Goal: Navigation & Orientation: Find specific page/section

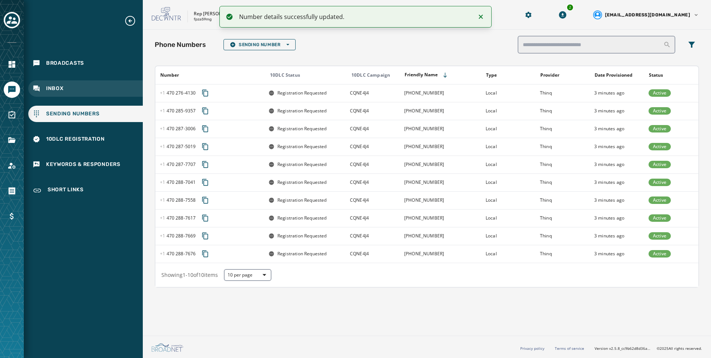
click at [47, 90] on span "Inbox" at bounding box center [54, 88] width 17 height 7
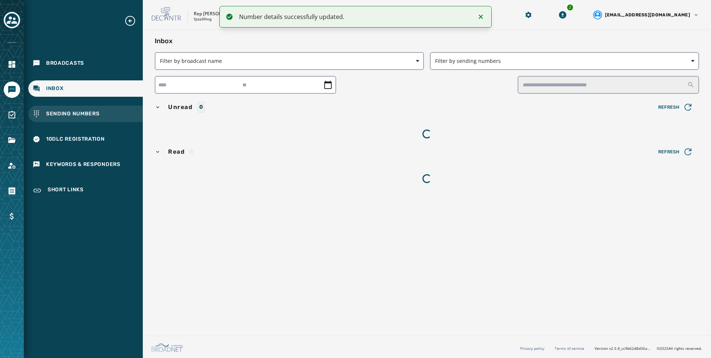
click at [85, 121] on div "Sending Numbers" at bounding box center [85, 114] width 115 height 16
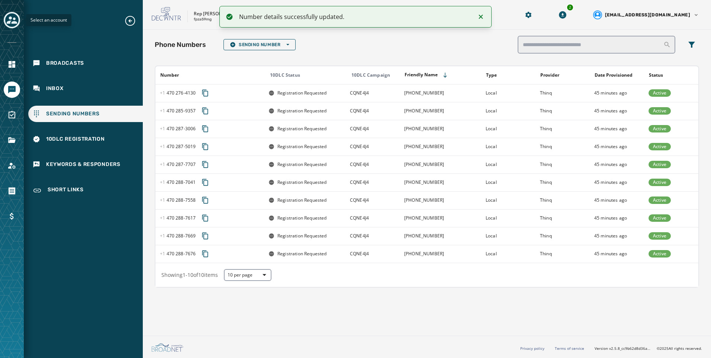
click at [9, 20] on icon "Toggle account select drawer" at bounding box center [12, 20] width 10 height 10
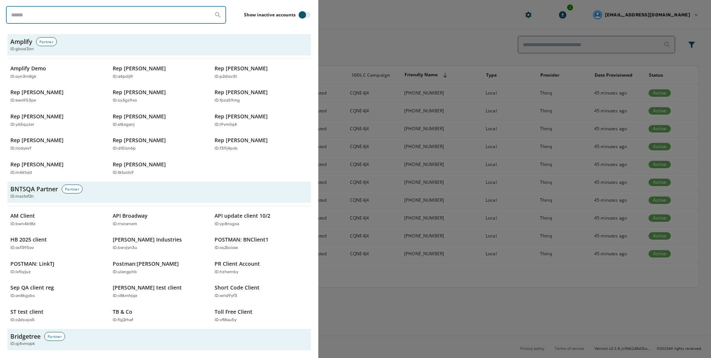
click at [90, 6] on input "search" at bounding box center [116, 15] width 220 height 18
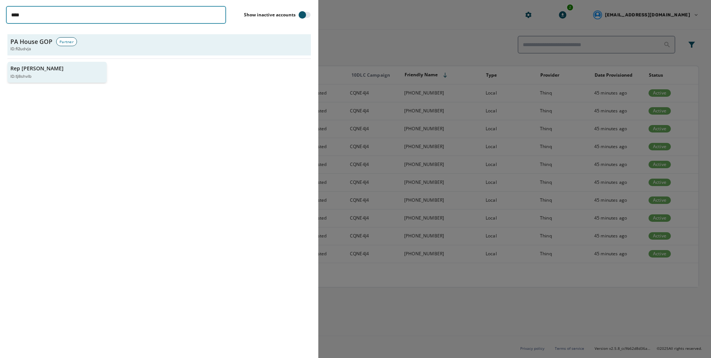
type input "****"
click at [36, 81] on button "Rep [PERSON_NAME] ID: tj8shvlb" at bounding box center [56, 72] width 99 height 21
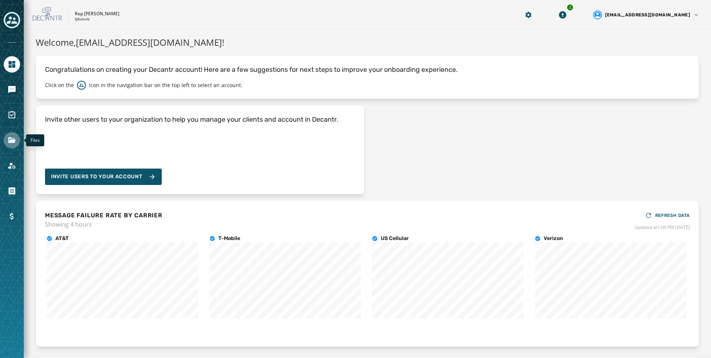
click at [6, 140] on link "Navigate to Files" at bounding box center [12, 140] width 16 height 16
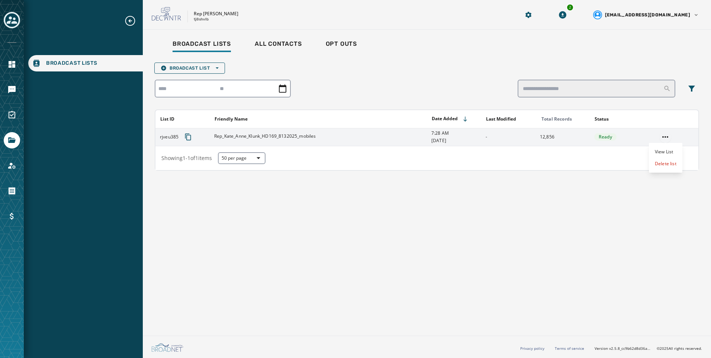
click at [670, 135] on html "Broadcast Lists Skip To Main Content Rep [PERSON_NAME] tj8shvlb 2 [EMAIL_ADDRES…" at bounding box center [355, 179] width 711 height 358
click at [672, 153] on div "View List" at bounding box center [665, 152] width 33 height 12
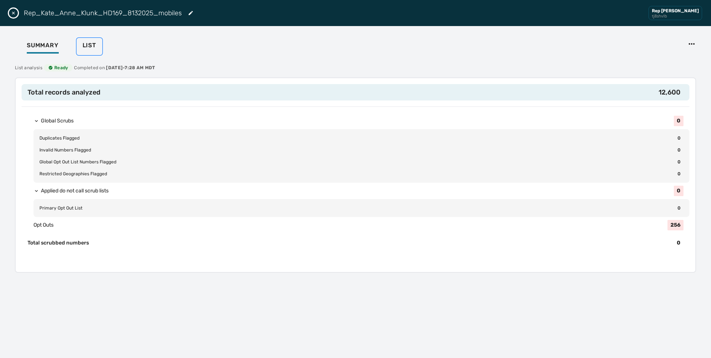
click at [90, 51] on div "List" at bounding box center [90, 48] width 14 height 12
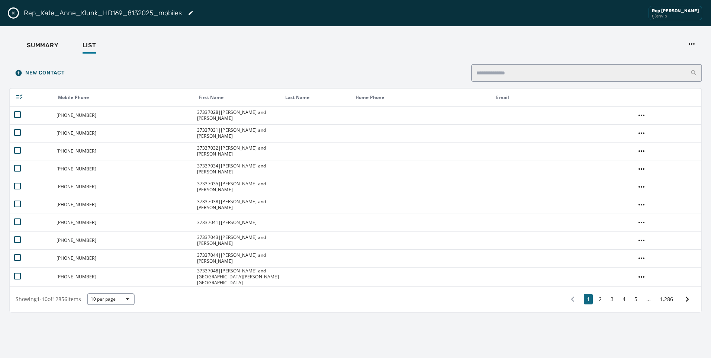
click at [13, 12] on icon "Close drawer" at bounding box center [13, 13] width 6 height 6
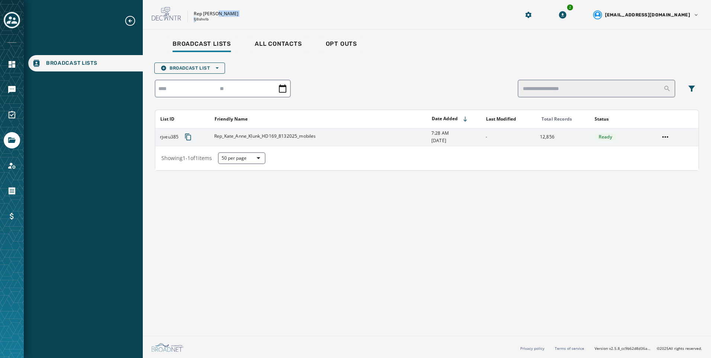
drag, startPoint x: 216, startPoint y: 17, endPoint x: 196, endPoint y: 20, distance: 20.3
click at [196, 20] on div "Rep [PERSON_NAME] tj8shvlb" at bounding box center [216, 17] width 45 height 12
click at [198, 20] on p "tj8shvlb" at bounding box center [201, 20] width 15 height 6
copy p "tj8shvlb"
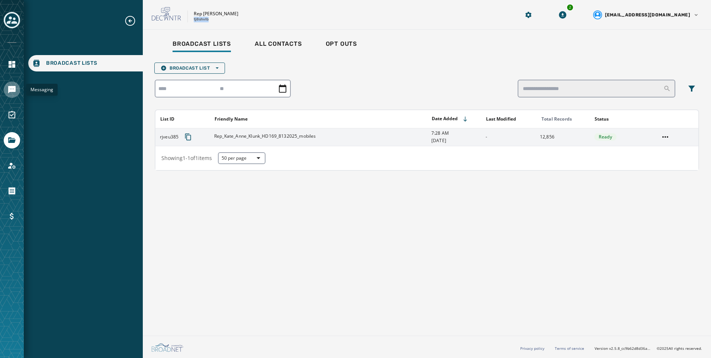
click at [10, 88] on icon "Navigate to Messaging" at bounding box center [11, 89] width 7 height 7
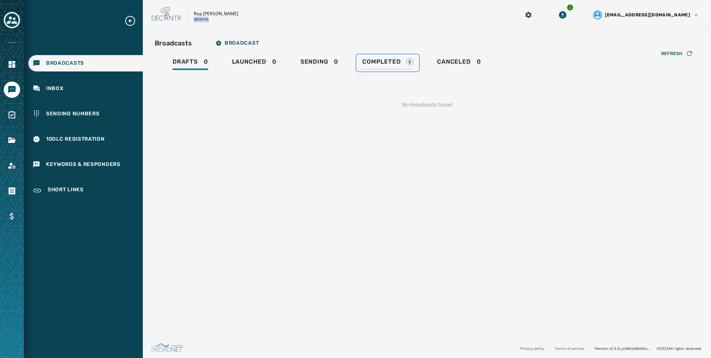
click at [383, 60] on span "Completed" at bounding box center [381, 61] width 38 height 7
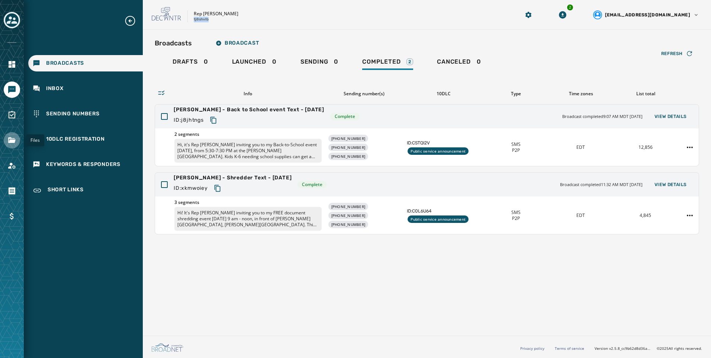
click at [13, 141] on icon "Navigate to Files" at bounding box center [11, 140] width 7 height 6
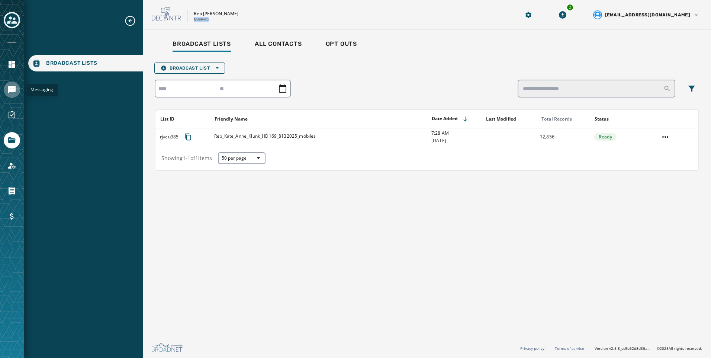
click at [11, 89] on icon "Navigate to Messaging" at bounding box center [11, 89] width 7 height 7
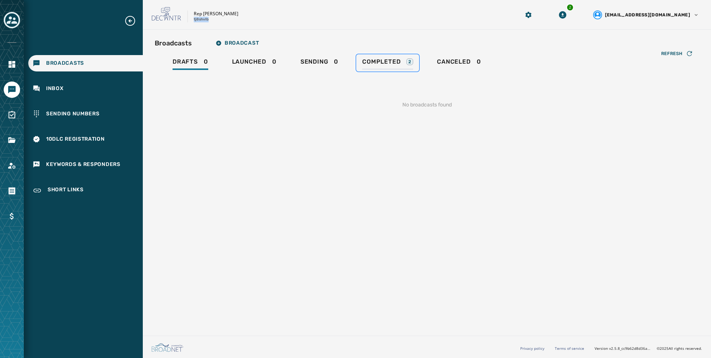
click at [386, 62] on span "Completed" at bounding box center [381, 61] width 38 height 7
